Goal: Transaction & Acquisition: Purchase product/service

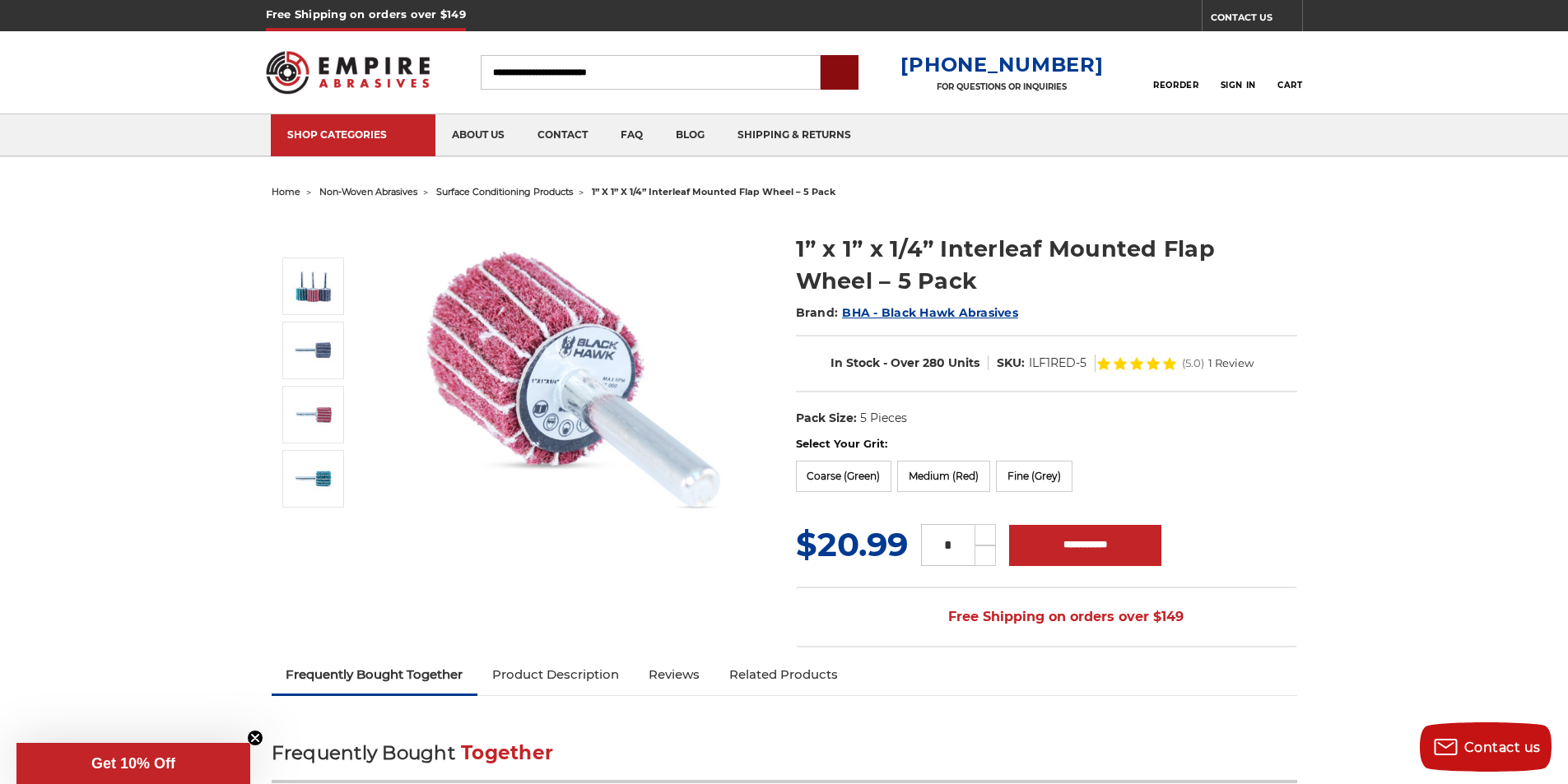
click at [856, 67] on input "submit" at bounding box center [839, 73] width 33 height 33
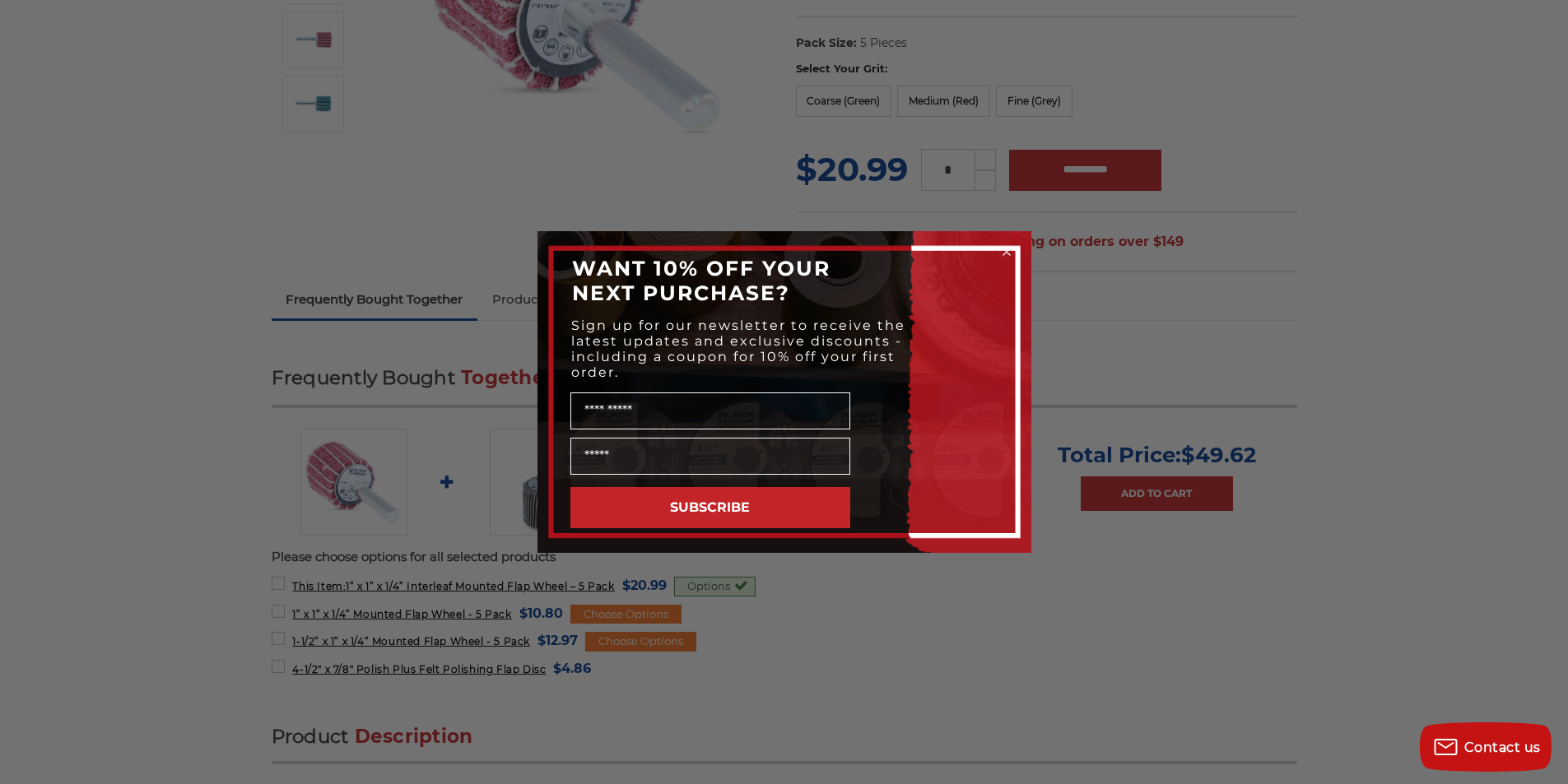
scroll to position [309, 0]
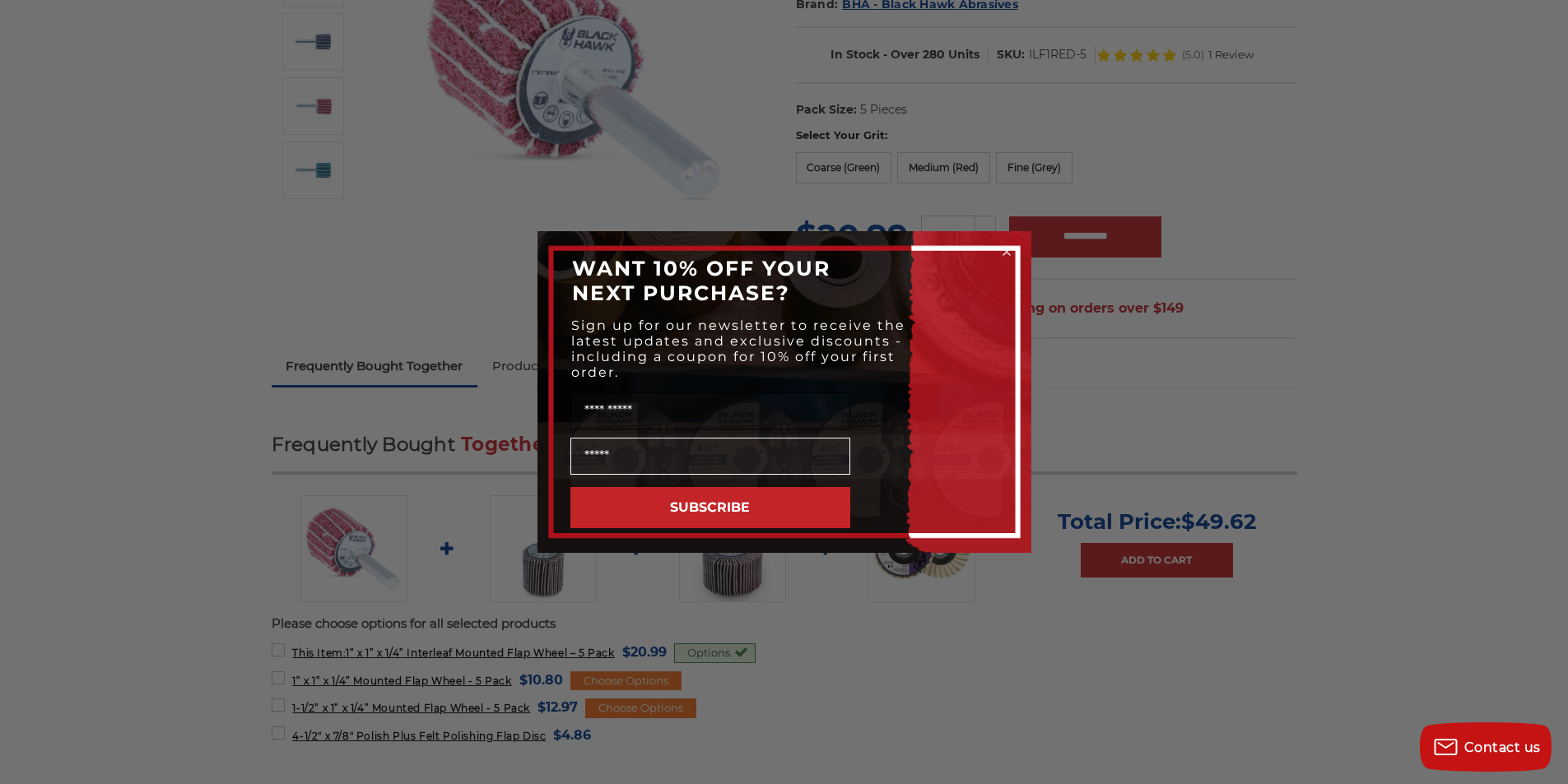
click at [740, 396] on input "Name" at bounding box center [710, 411] width 280 height 37
click at [690, 502] on button "SUBSCRIBE" at bounding box center [710, 507] width 280 height 41
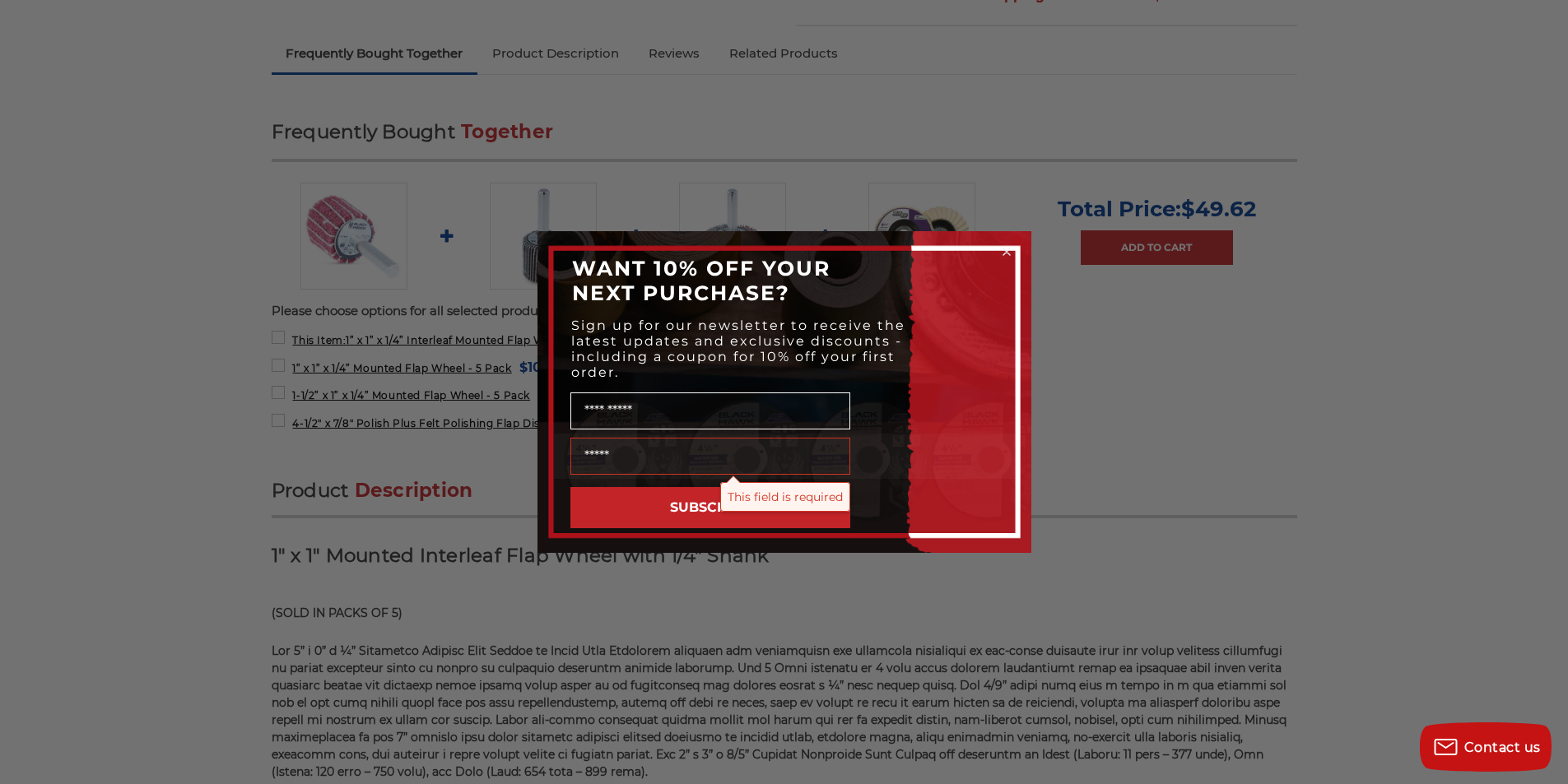
scroll to position [720, 0]
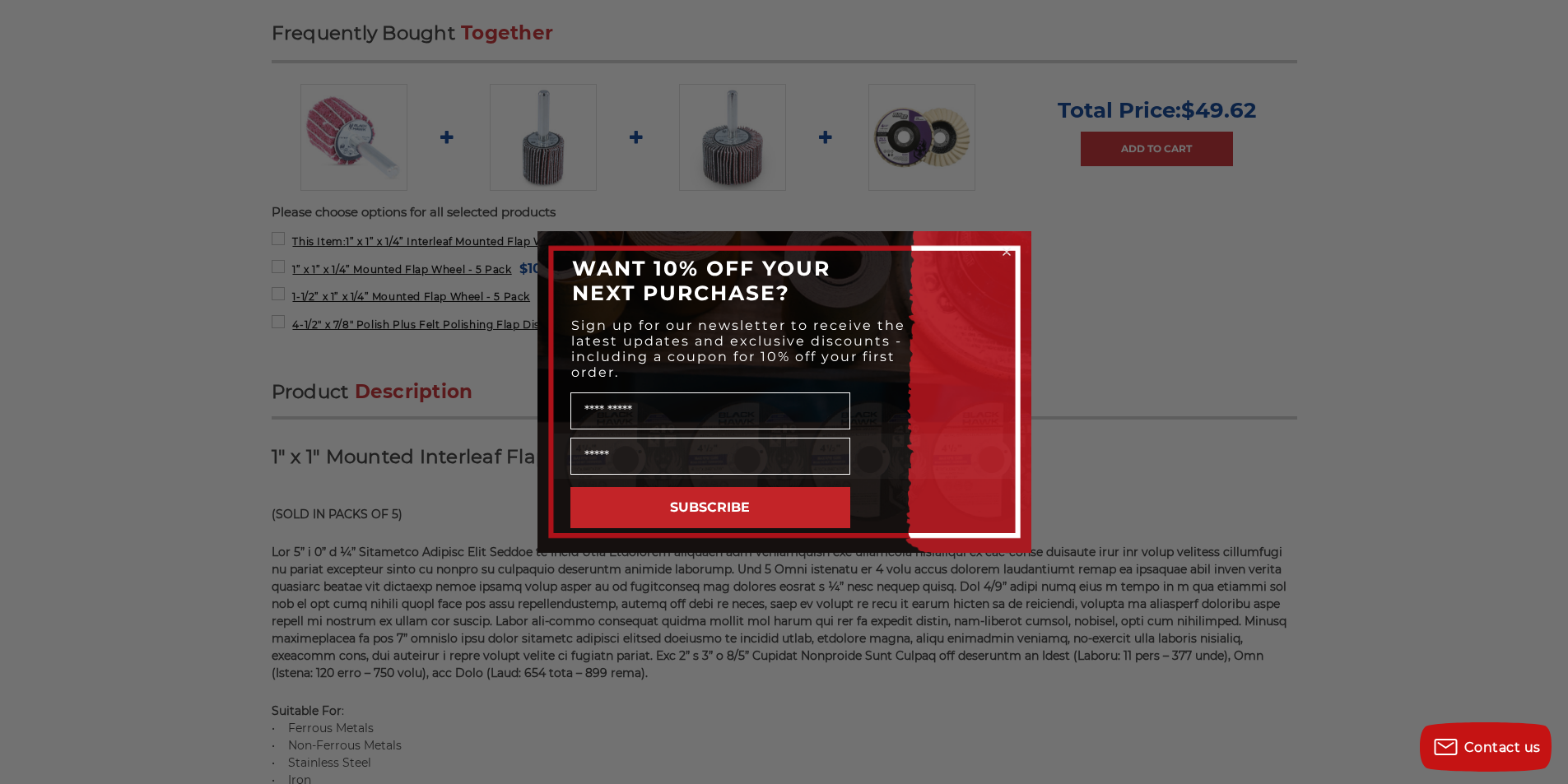
click at [522, 120] on div "Close dialog WANT 10% OFF YOUR NEXT PURCHASE? Sign up for our newsletter to rec…" at bounding box center [784, 392] width 1568 height 784
click at [1003, 252] on icon "Close dialog" at bounding box center [1006, 252] width 7 height 7
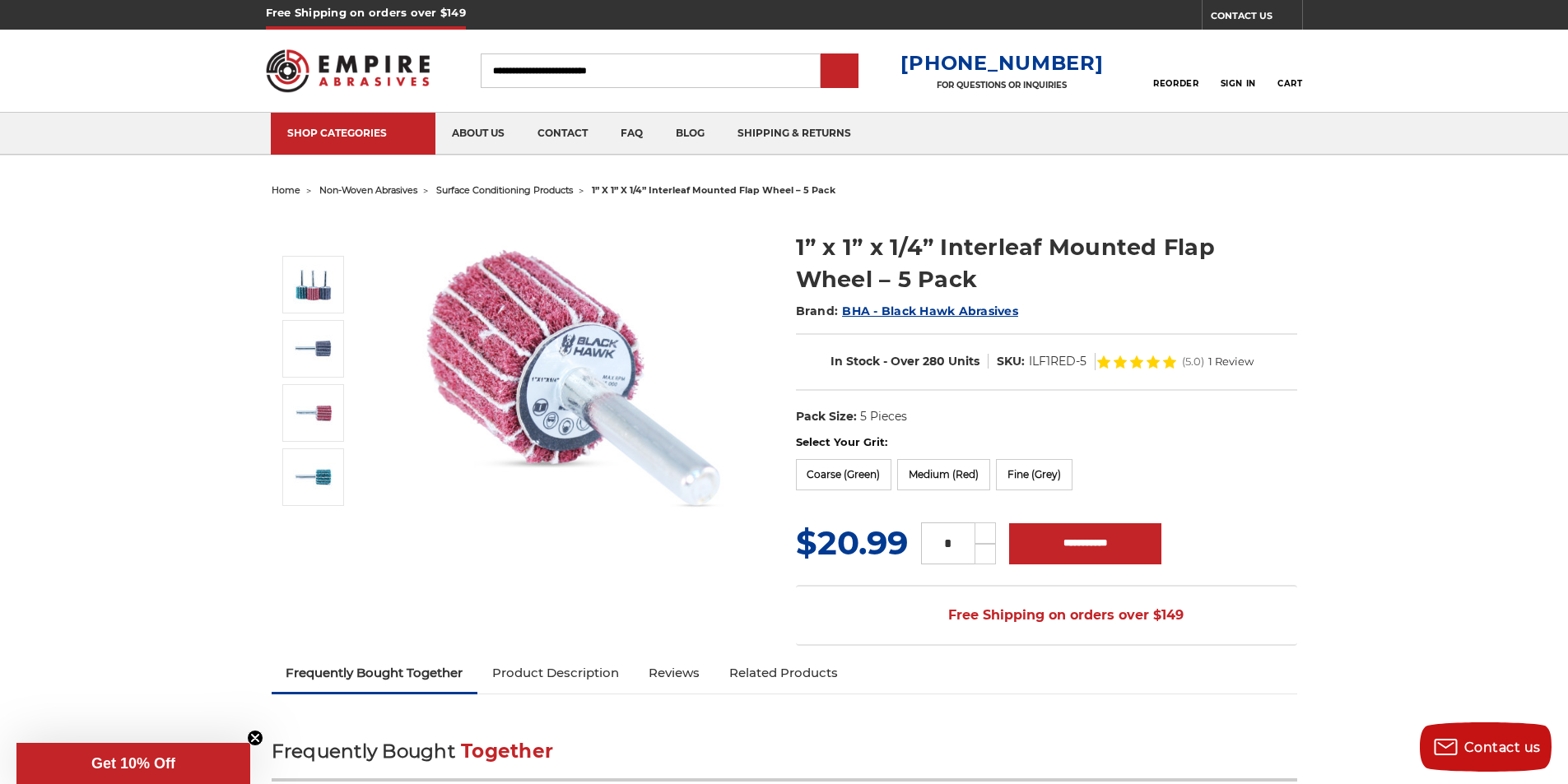
scroll to position [0, 0]
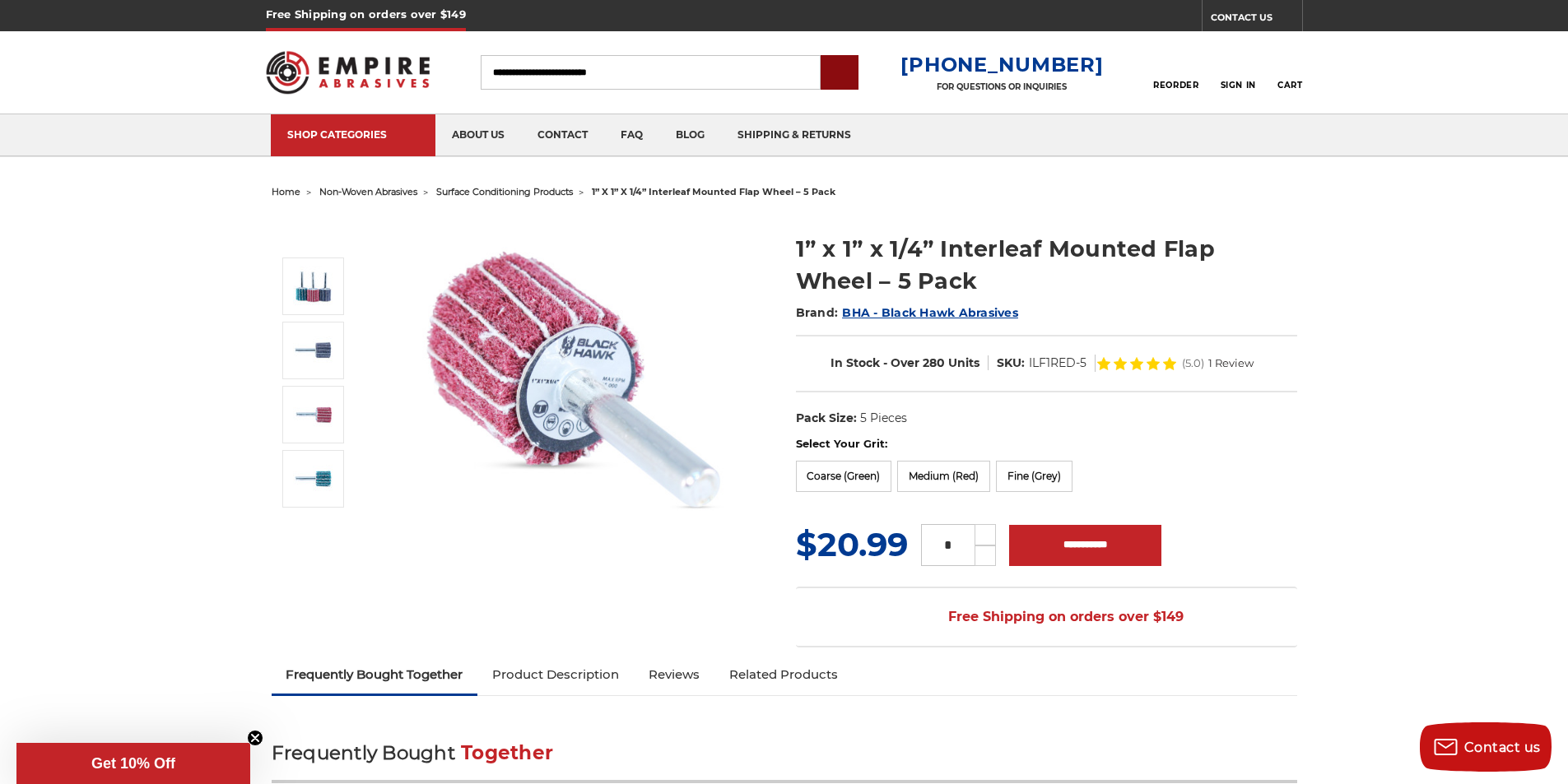
click at [856, 65] on input "submit" at bounding box center [839, 73] width 33 height 33
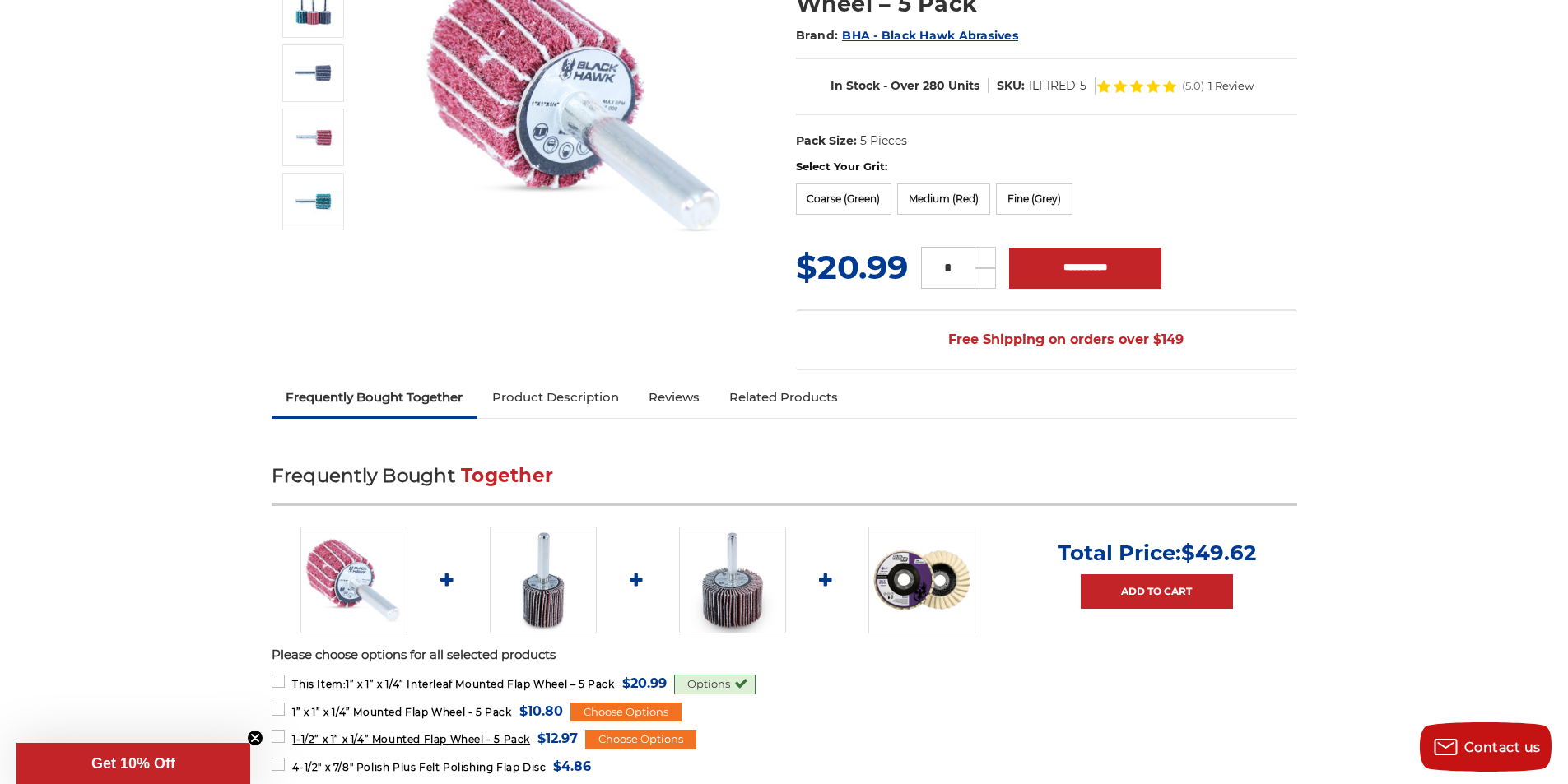
scroll to position [309, 0]
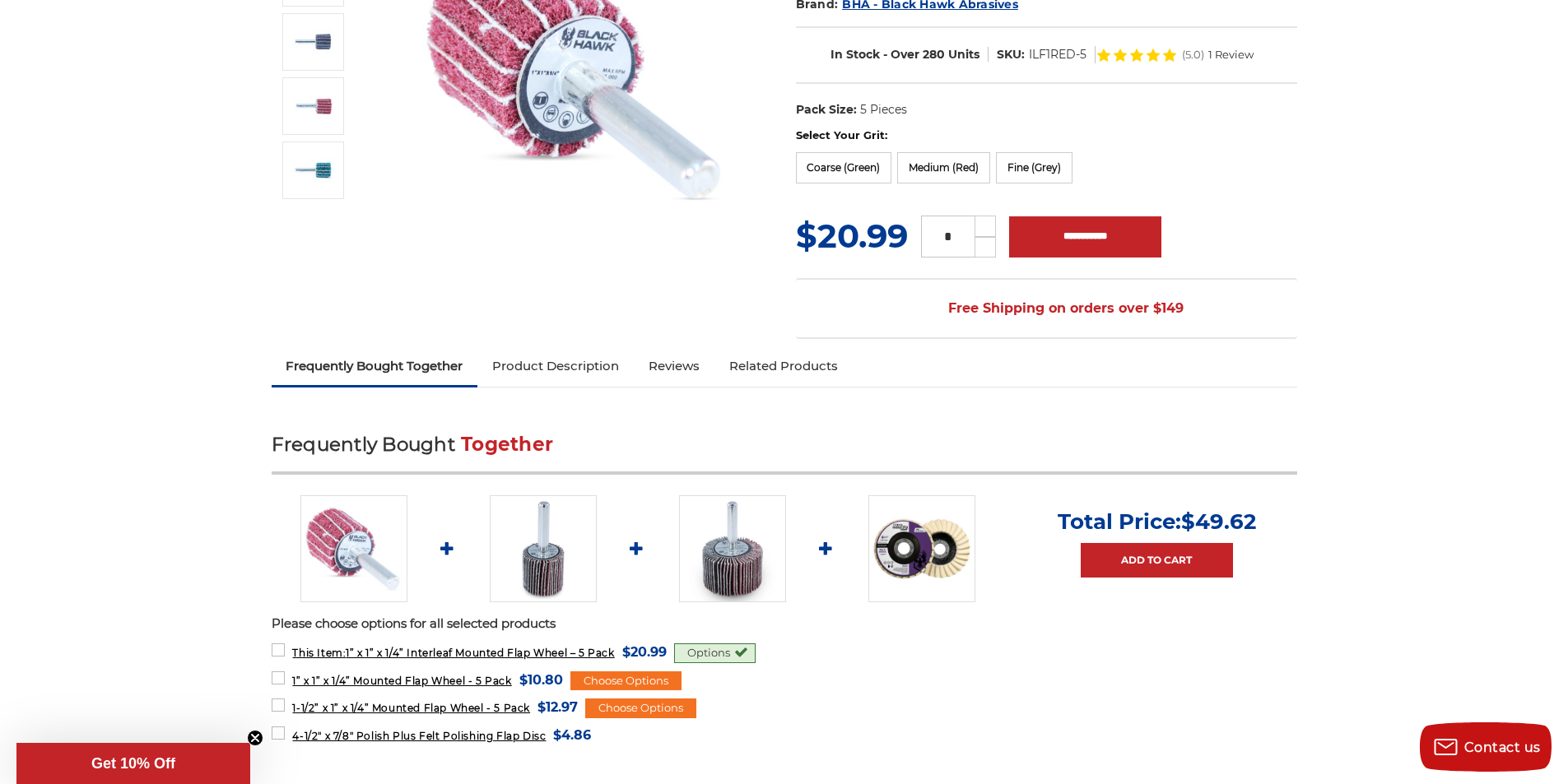
click at [871, 530] on link at bounding box center [922, 549] width 107 height 107
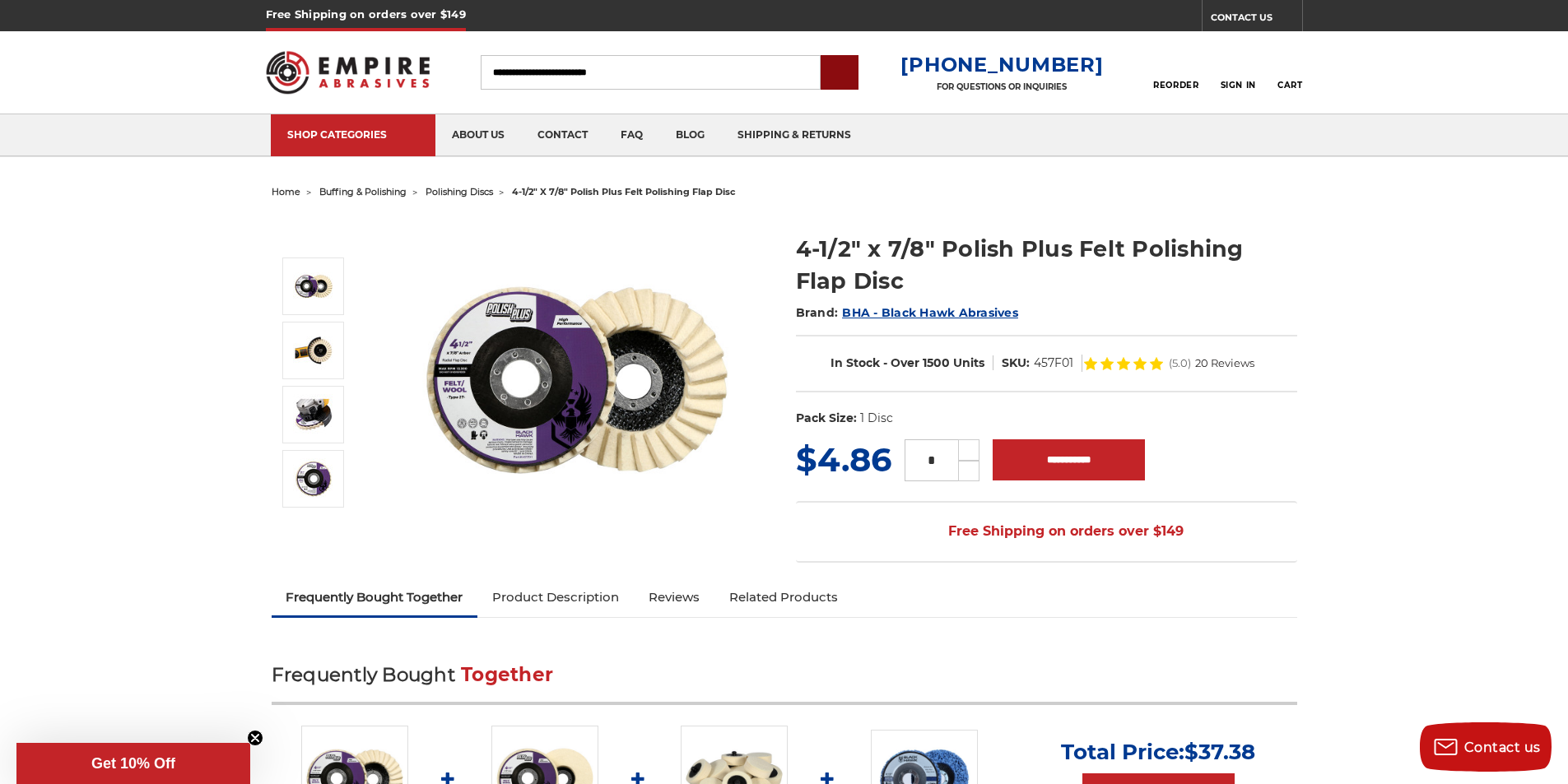
click at [856, 86] on input "submit" at bounding box center [839, 73] width 33 height 33
click at [1164, 59] on link "Reorder" at bounding box center [1176, 72] width 45 height 35
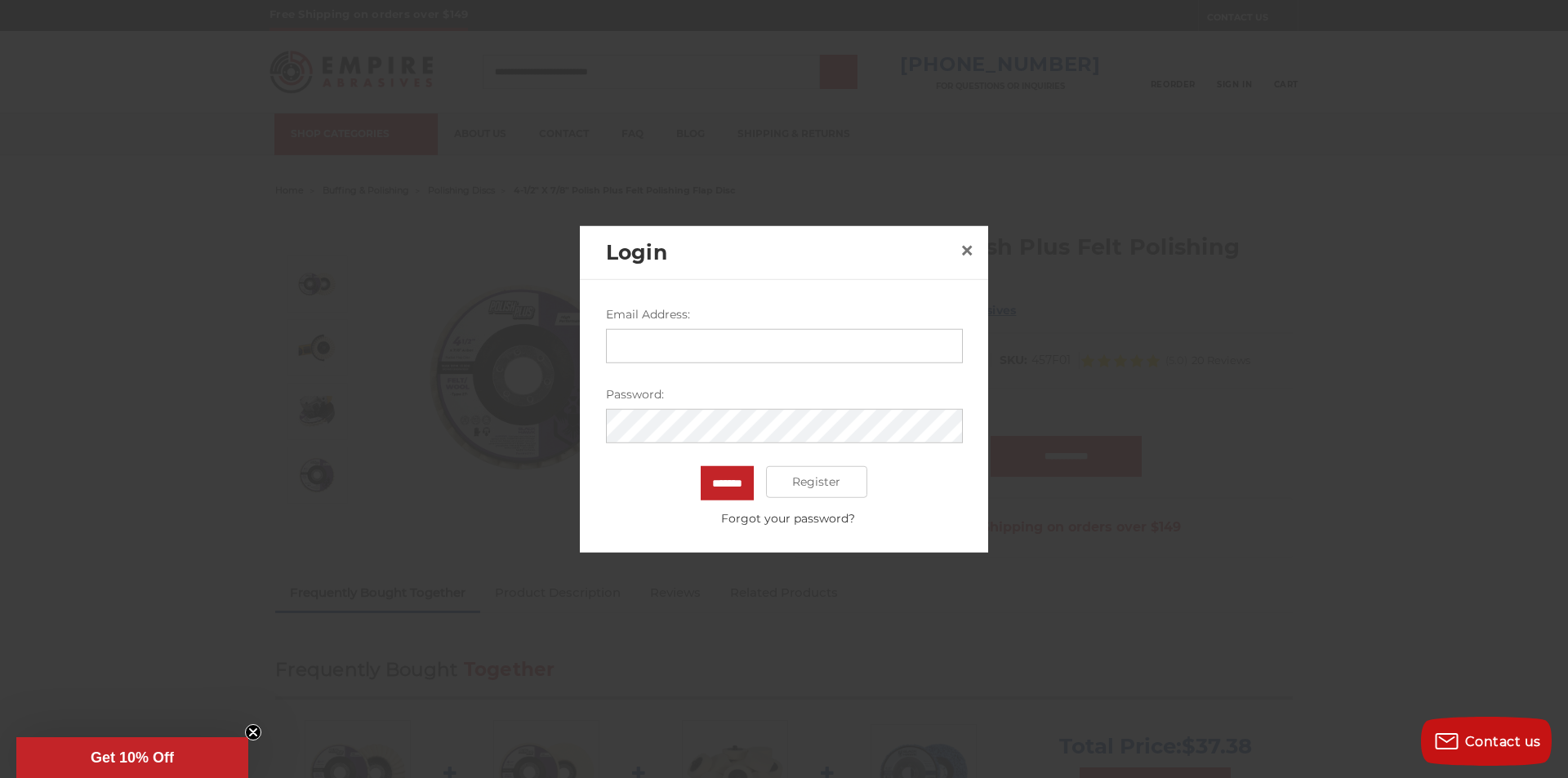
click at [870, 72] on div at bounding box center [784, 389] width 1568 height 778
